Goal: Check status

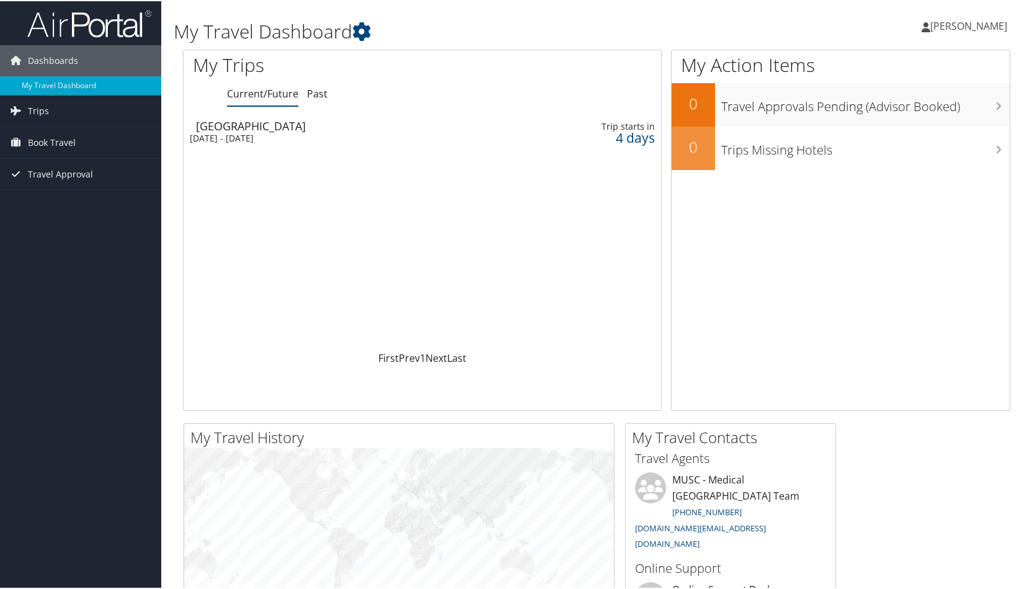
click at [277, 130] on div "[GEOGRAPHIC_DATA]" at bounding box center [351, 124] width 310 height 11
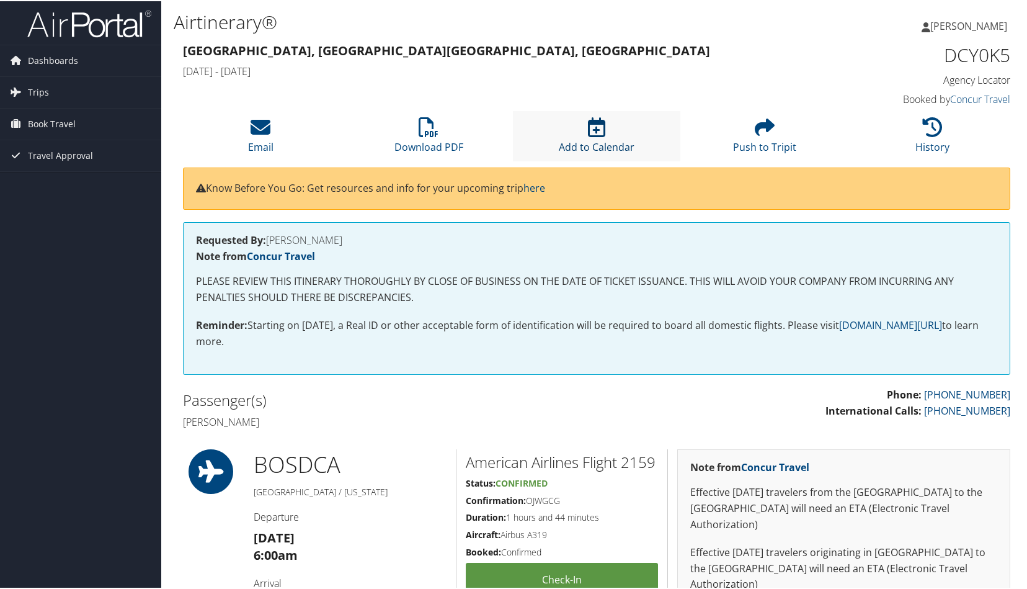
click at [597, 128] on icon at bounding box center [596, 126] width 17 height 20
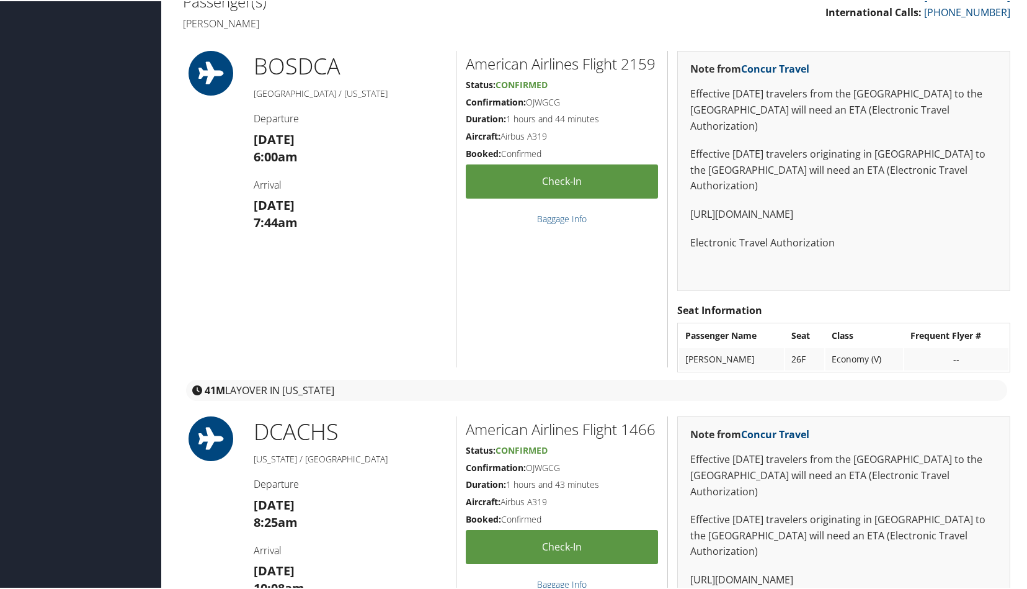
scroll to position [310, 0]
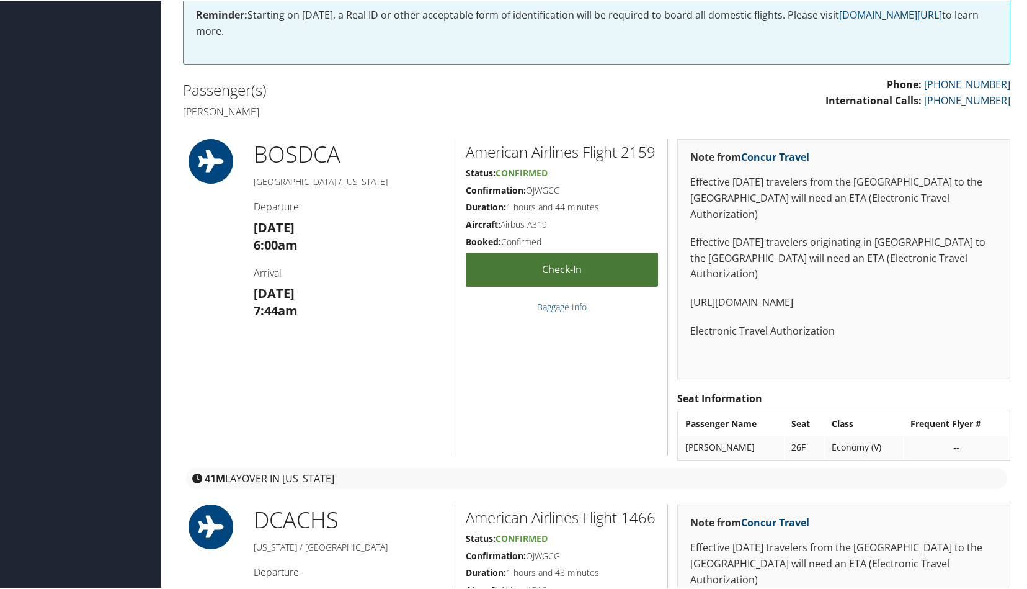
click at [550, 272] on link "Check-in" at bounding box center [562, 268] width 192 height 34
drag, startPoint x: 531, startPoint y: 205, endPoint x: 561, endPoint y: 207, distance: 29.8
click at [561, 195] on h5 "Confirmation: OJWGCG" at bounding box center [562, 189] width 192 height 12
copy h5 "OJWGCG"
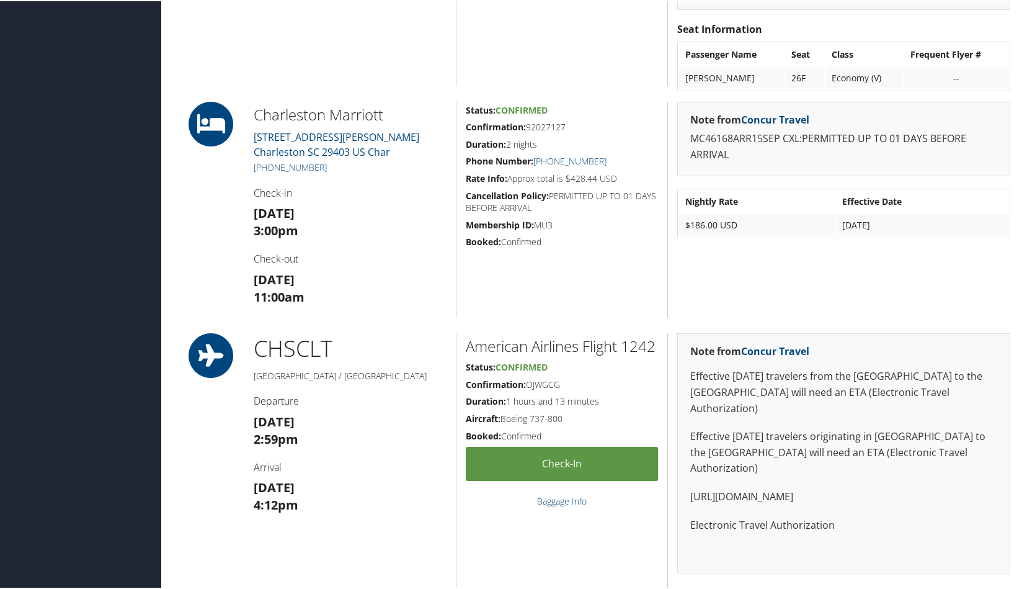
scroll to position [993, 0]
